Goal: Task Accomplishment & Management: Manage account settings

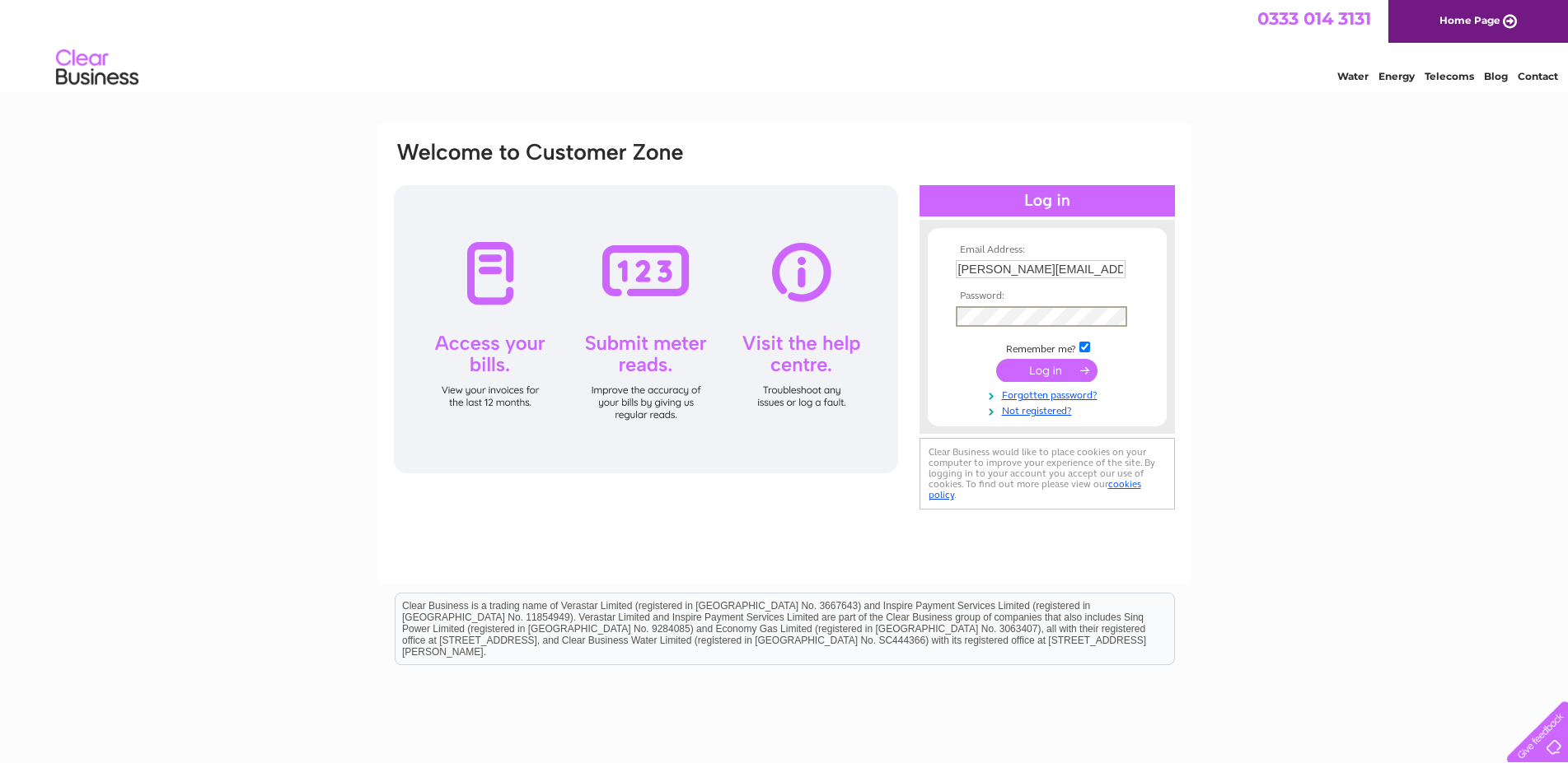
click at [1057, 372] on input "submit" at bounding box center [1046, 370] width 101 height 23
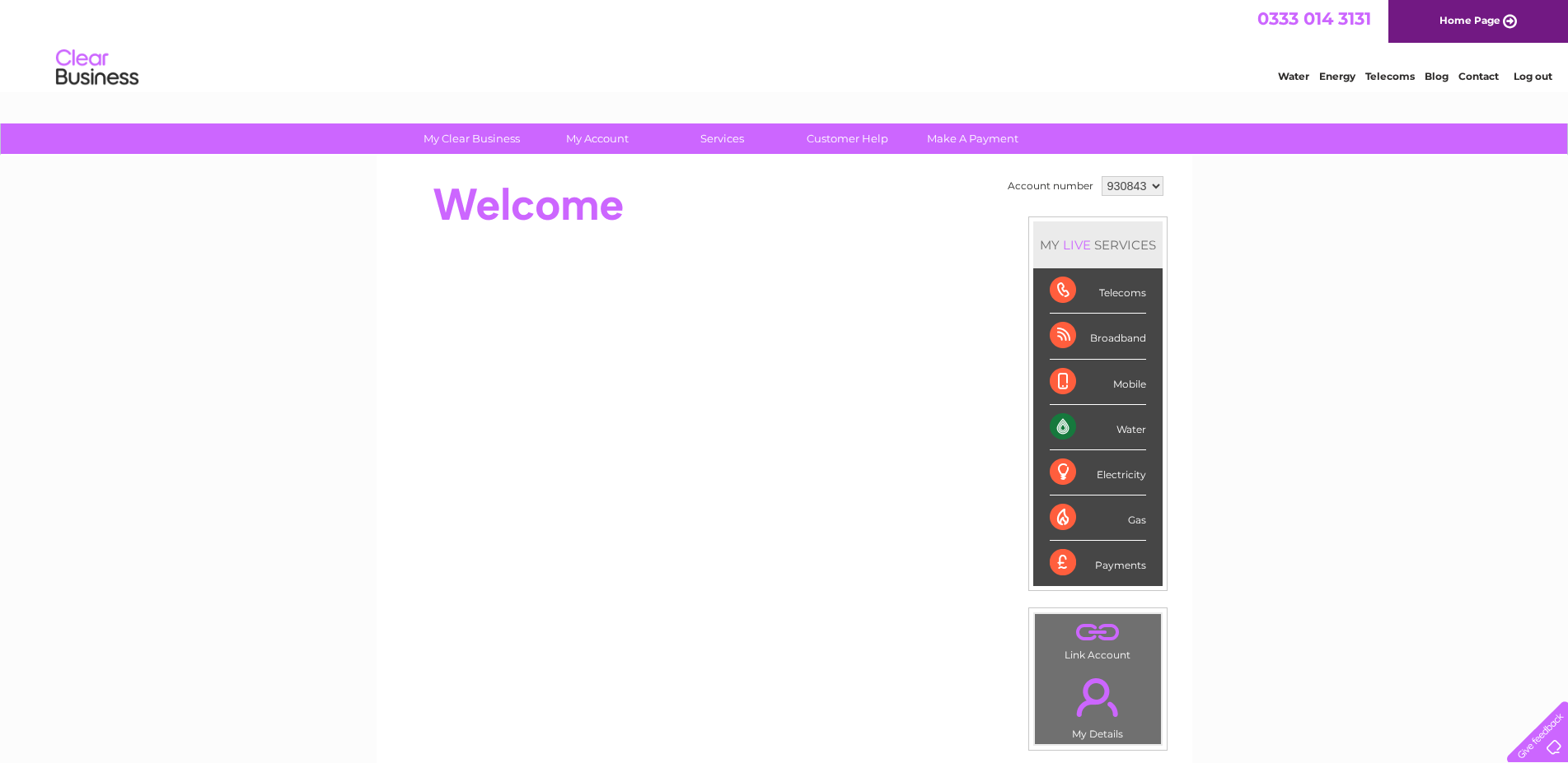
click at [1373, 292] on div "My Clear Business Login Details My Details My Preferences Link Account My Accou…" at bounding box center [784, 586] width 1568 height 926
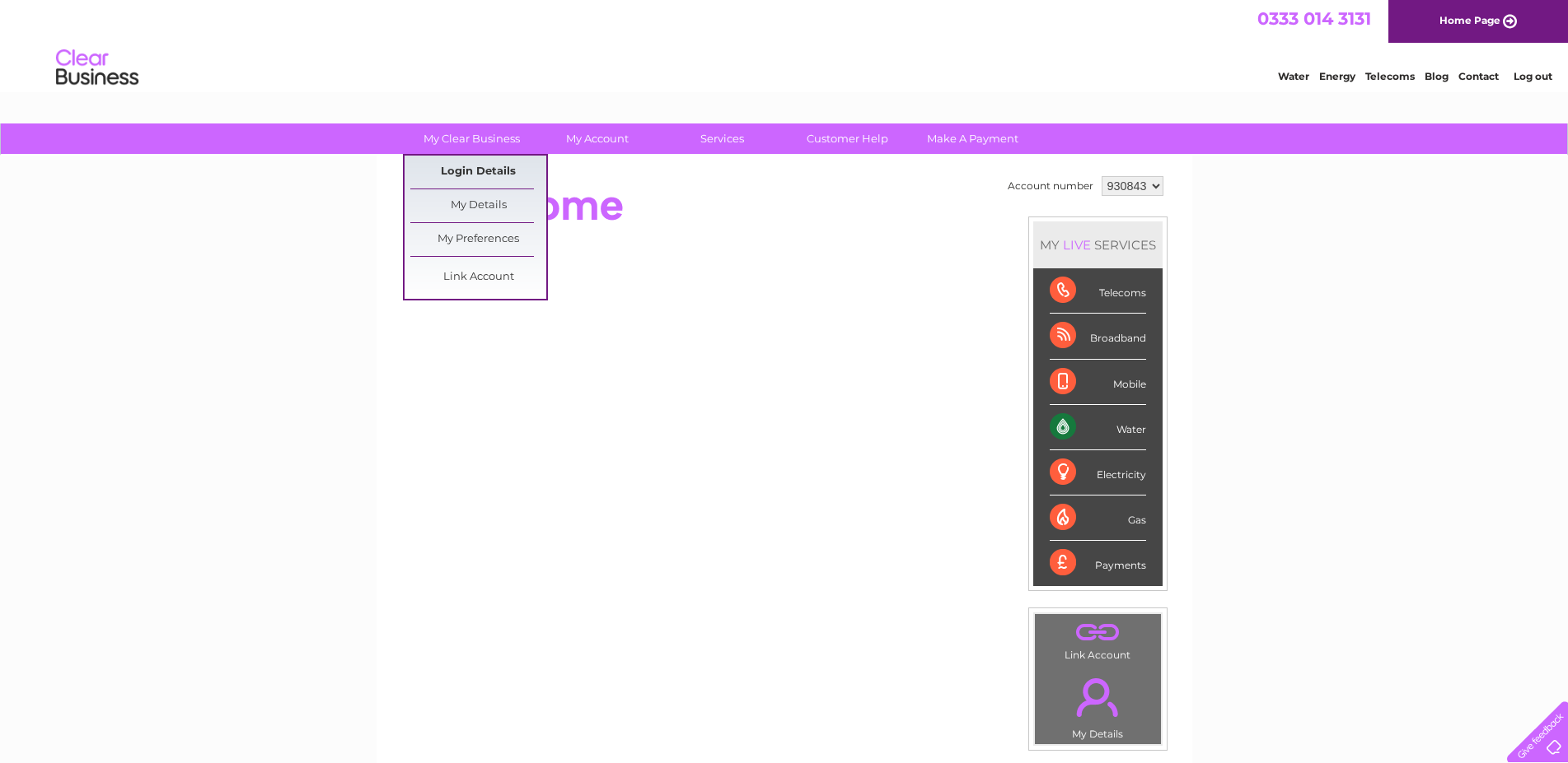
click at [483, 168] on link "Login Details" at bounding box center [478, 172] width 136 height 33
